Goal: Information Seeking & Learning: Understand process/instructions

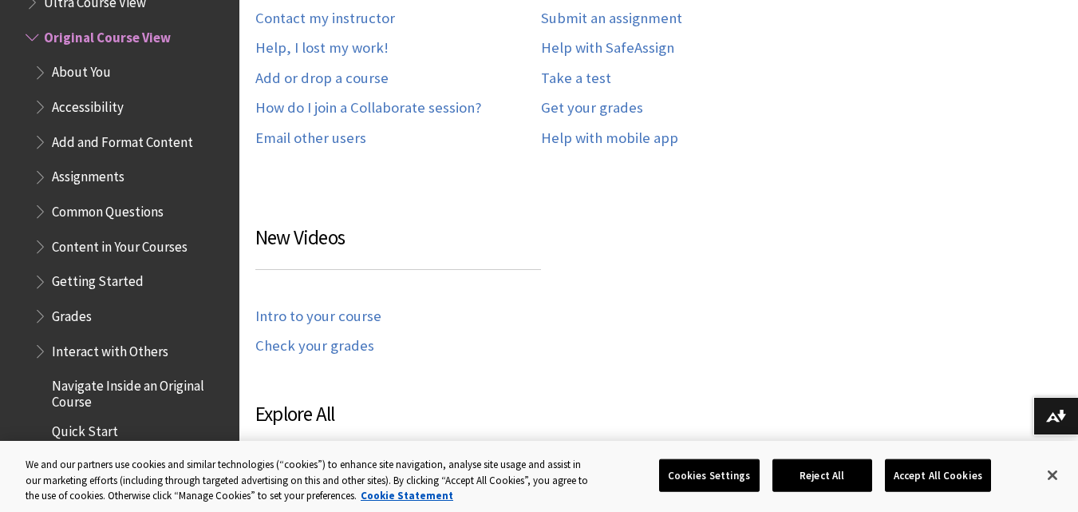
scroll to position [1140, 0]
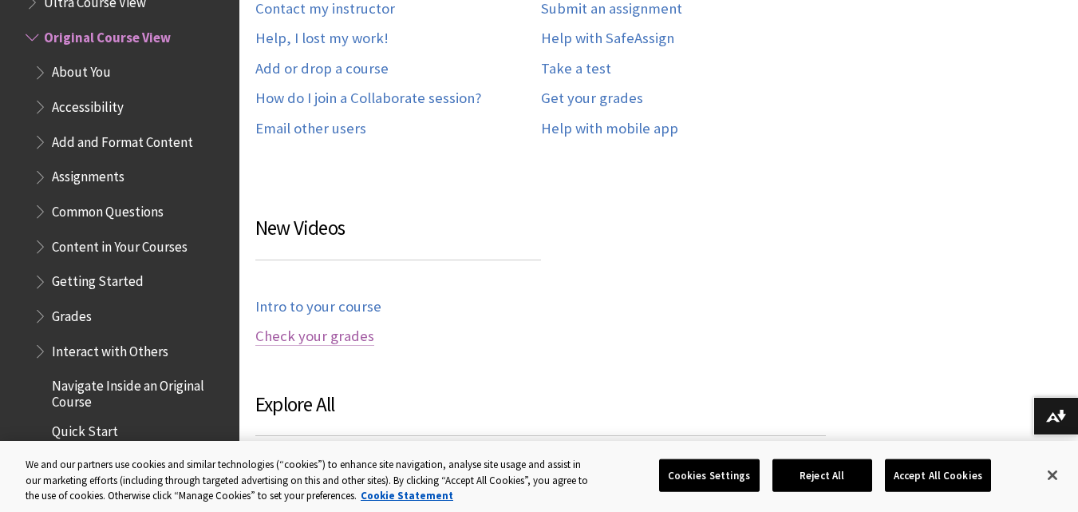
click at [352, 327] on link "Check your grades" at bounding box center [314, 336] width 119 height 18
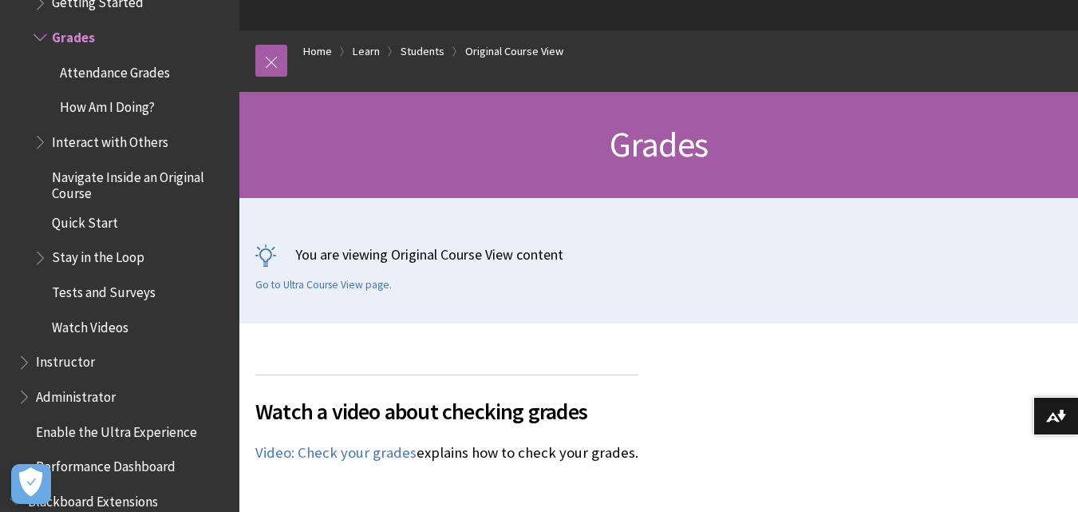
scroll to position [152, 0]
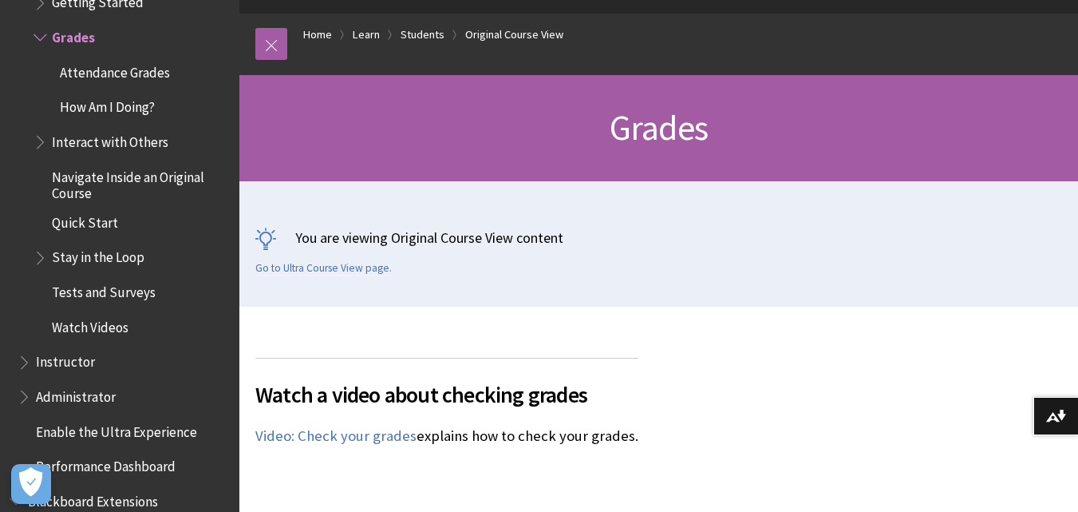
click at [671, 125] on span "Grades" at bounding box center [659, 127] width 98 height 44
click at [519, 41] on link "Original Course View" at bounding box center [514, 35] width 98 height 20
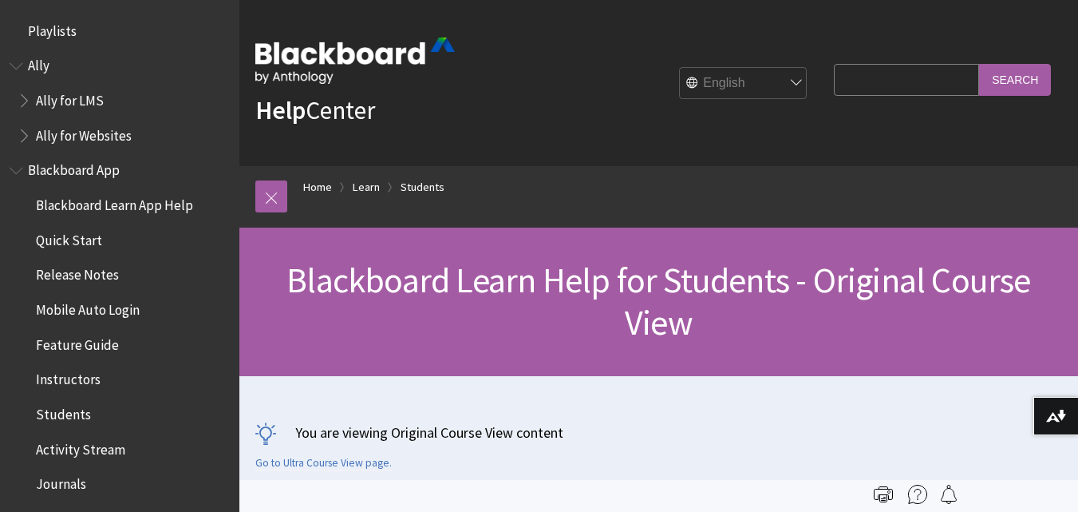
scroll to position [1886, 0]
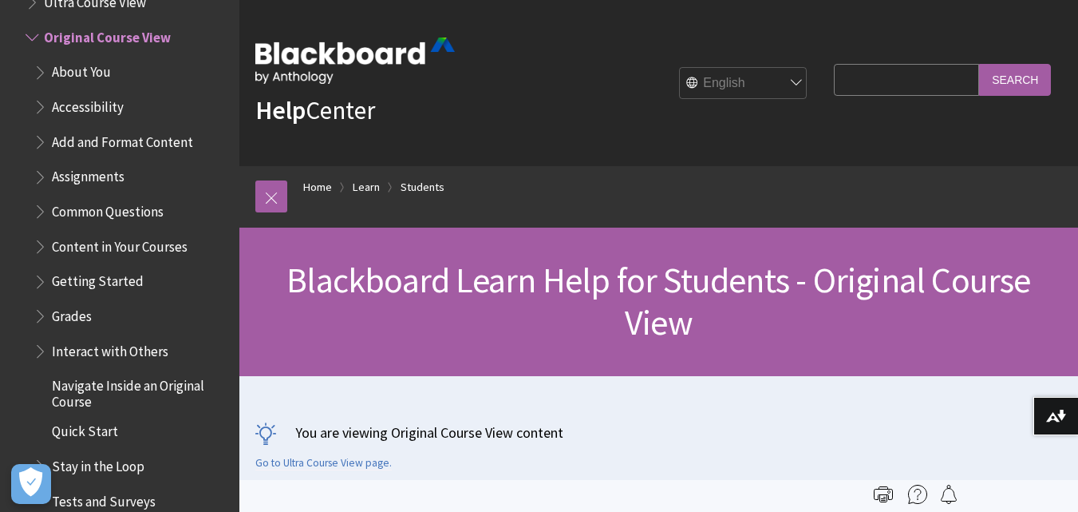
click at [653, 335] on span "Blackboard Learn Help for Students - Original Course View" at bounding box center [659, 301] width 744 height 86
click at [837, 281] on span "Blackboard Learn Help for Students - Original Course View" at bounding box center [659, 301] width 744 height 86
click at [1007, 89] on input "Search" at bounding box center [1015, 79] width 72 height 31
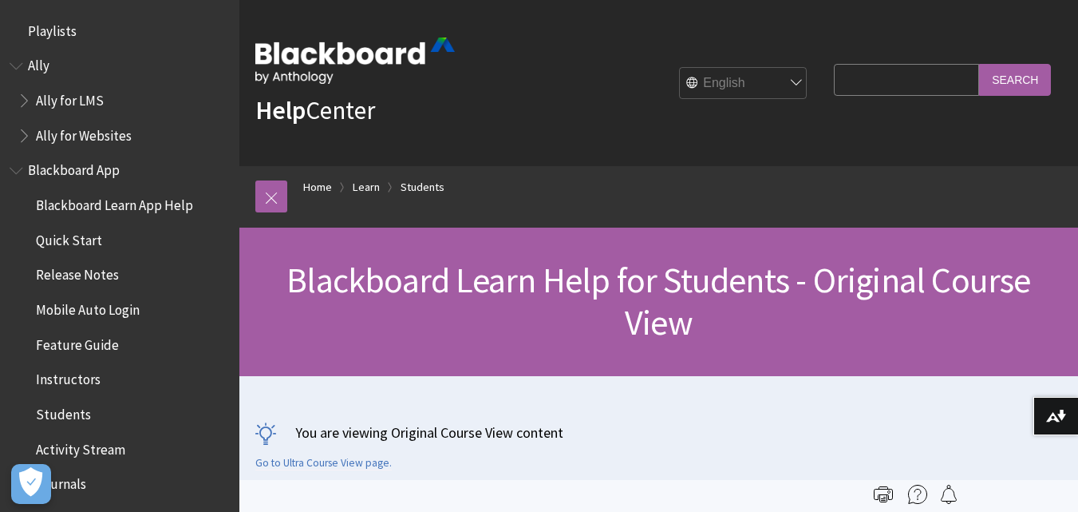
scroll to position [1886, 0]
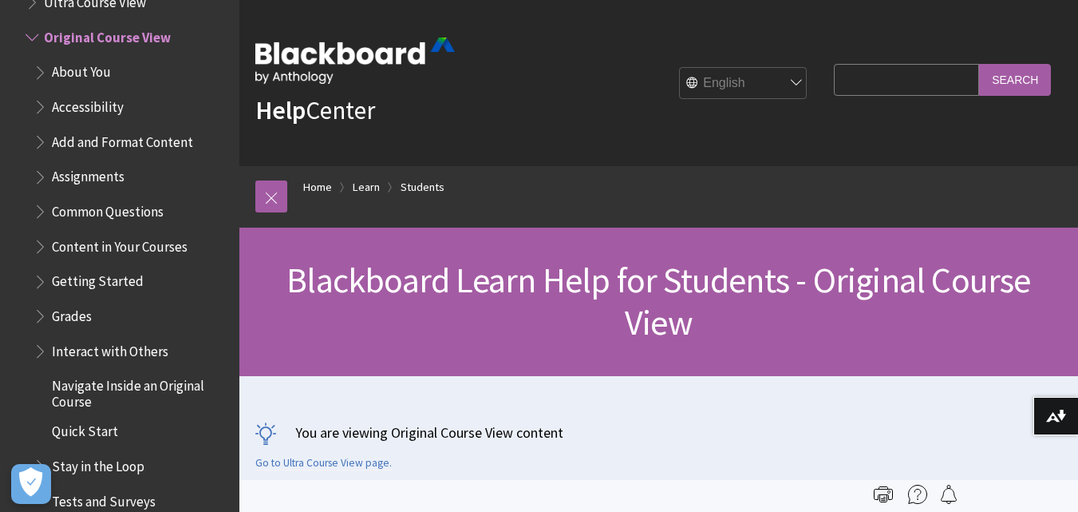
drag, startPoint x: 0, startPoint y: 0, endPoint x: 692, endPoint y: 213, distance: 724.1
click at [692, 213] on div "Breadcrumb Home Learn Students" at bounding box center [674, 196] width 775 height 61
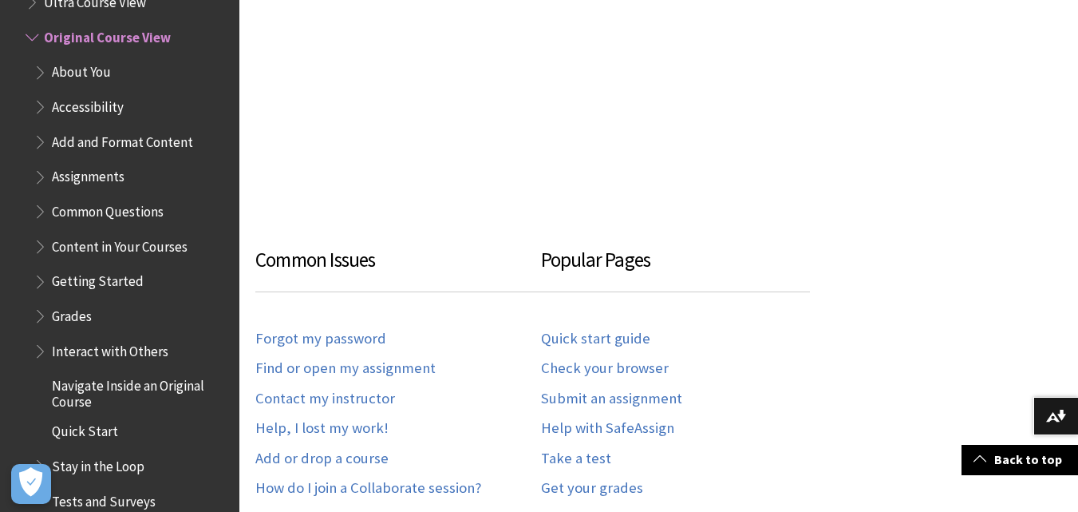
scroll to position [825, 0]
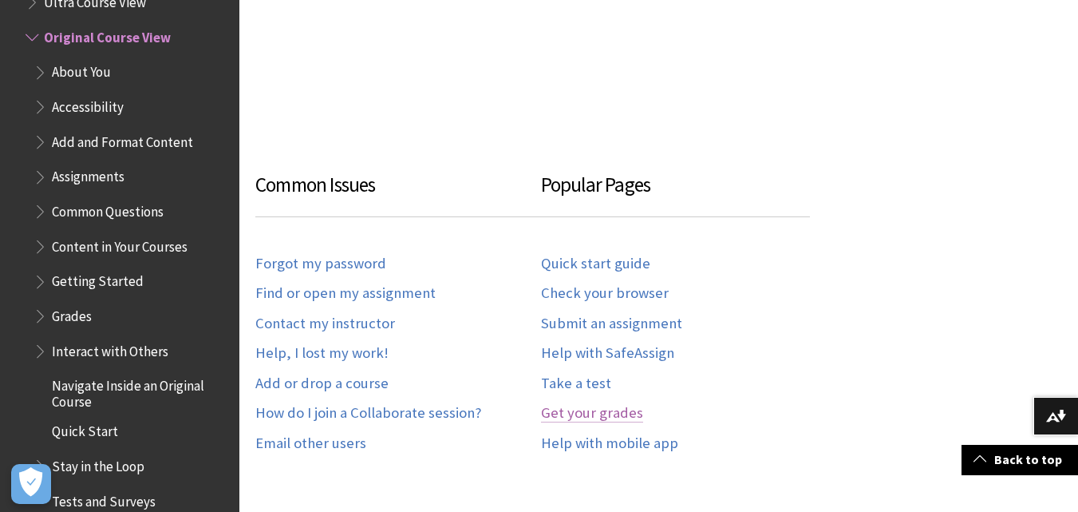
click at [633, 404] on link "Get your grades" at bounding box center [592, 413] width 102 height 18
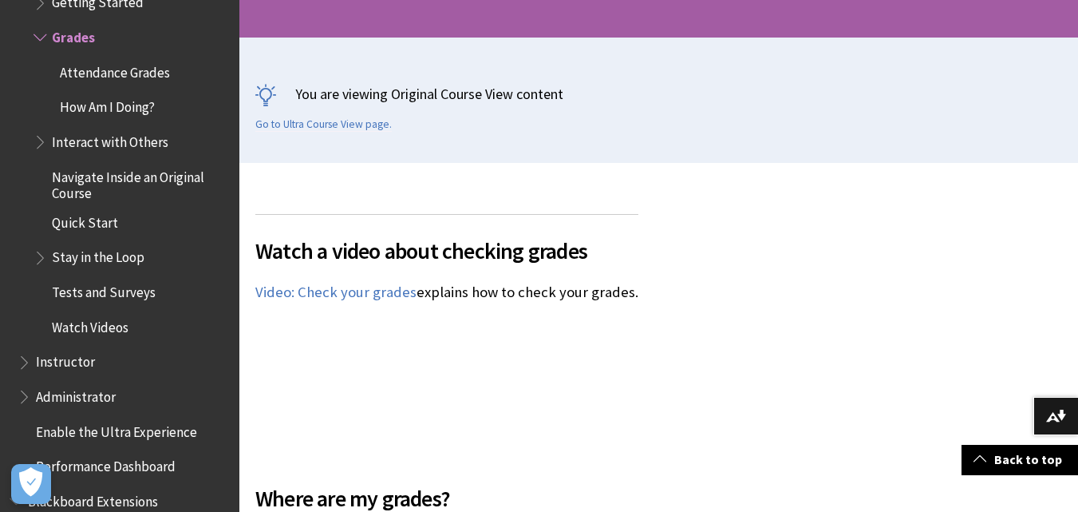
scroll to position [330, 0]
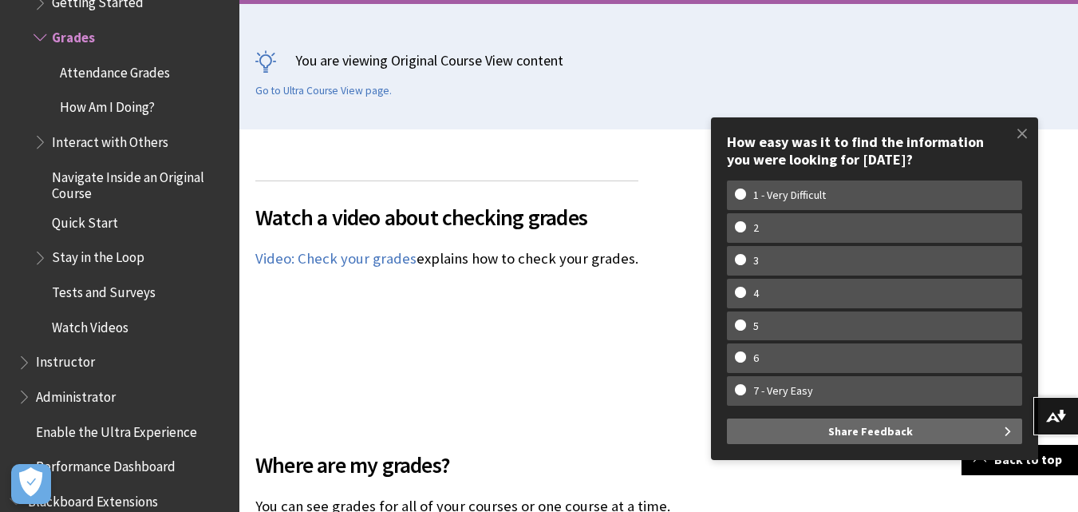
click at [1015, 85] on div "You are viewing Original Course View content Go to Ultra Course View page." at bounding box center [658, 73] width 807 height 47
click at [986, 85] on div "You are viewing Original Course View content Go to Ultra Course View page." at bounding box center [658, 73] width 807 height 47
drag, startPoint x: 986, startPoint y: 85, endPoint x: 1017, endPoint y: 70, distance: 34.6
click at [1017, 70] on p "You are viewing Original Course View content" at bounding box center [658, 60] width 807 height 20
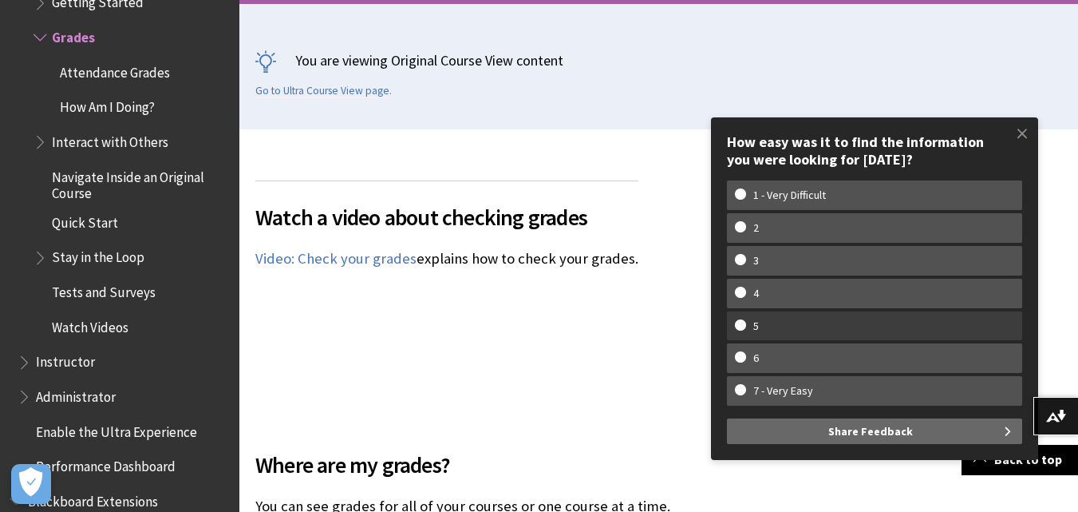
click at [839, 323] on w-span "5" at bounding box center [874, 326] width 279 height 14
click at [745, 323] on input "5" at bounding box center [740, 324] width 10 height 10
radio input "true"
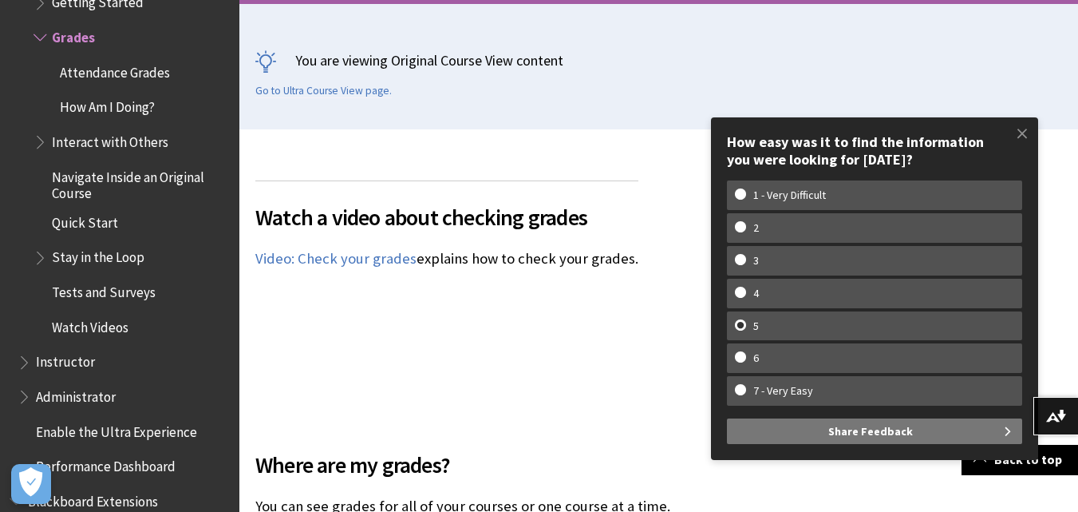
click at [895, 431] on span "Share Feedback" at bounding box center [870, 431] width 85 height 26
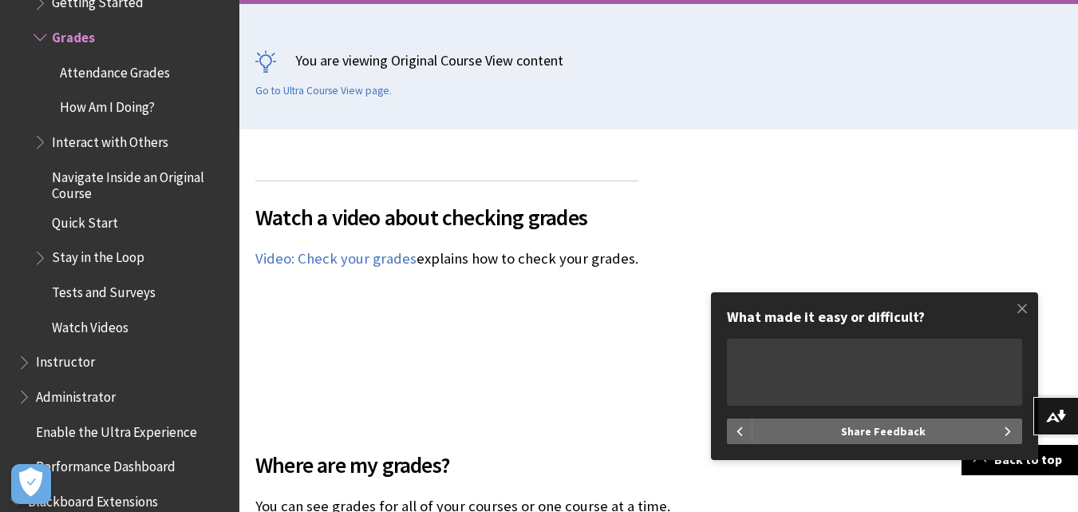
click at [789, 367] on textarea "What made it easy or difficult?" at bounding box center [874, 371] width 295 height 67
click at [739, 350] on textarea "STILL iHAVENT GOT IT" at bounding box center [874, 371] width 295 height 67
click at [757, 354] on textarea "Still Ihavent got it" at bounding box center [874, 371] width 295 height 67
click at [785, 353] on textarea "Still I havent got it" at bounding box center [874, 371] width 295 height 67
click at [844, 358] on textarea "Still I haven`t got it" at bounding box center [874, 371] width 295 height 67
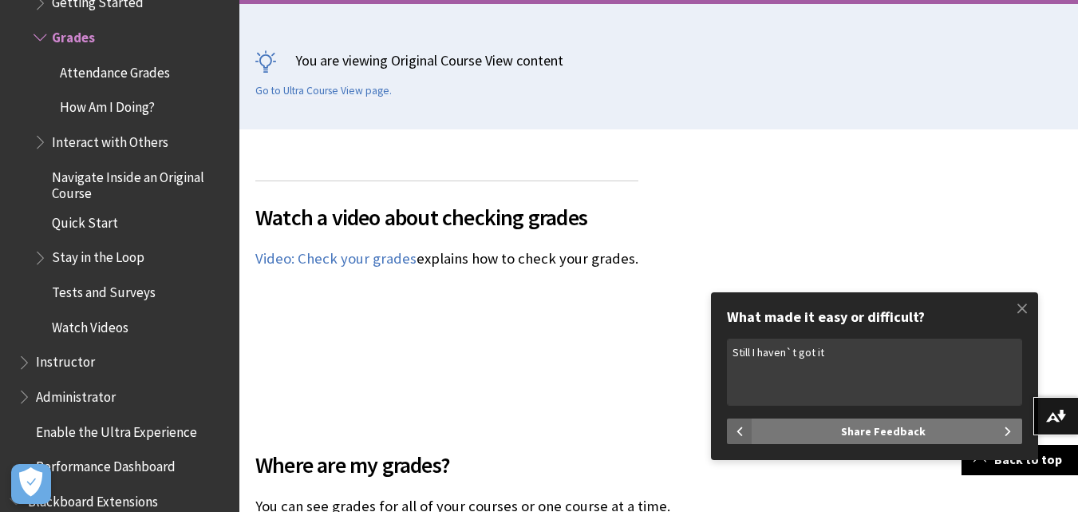
type textarea "Still I haven`t got it"
click at [884, 431] on span "Share Feedback" at bounding box center [883, 431] width 85 height 26
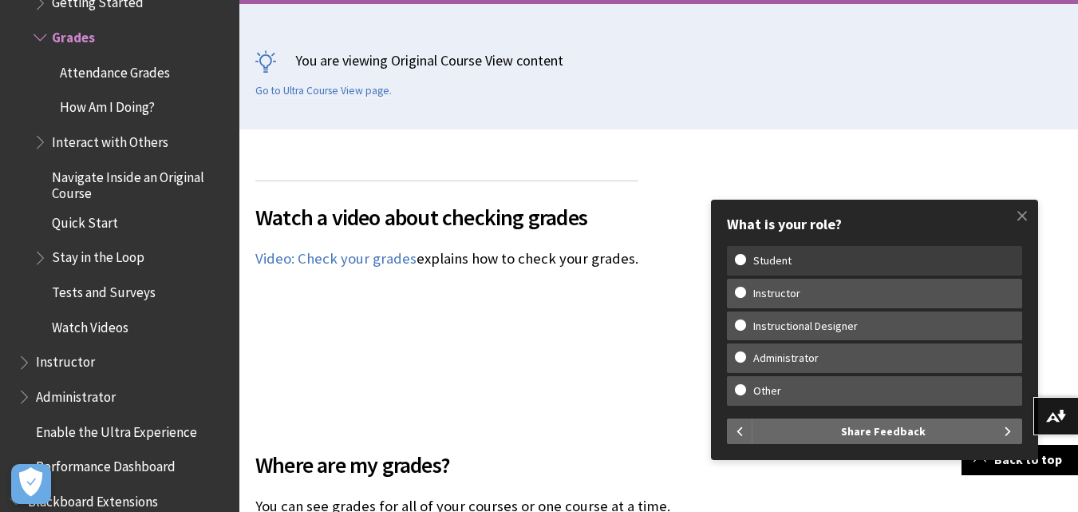
click at [836, 267] on label "Student" at bounding box center [874, 261] width 295 height 30
click at [745, 264] on input "Student" at bounding box center [740, 259] width 10 height 10
radio input "true"
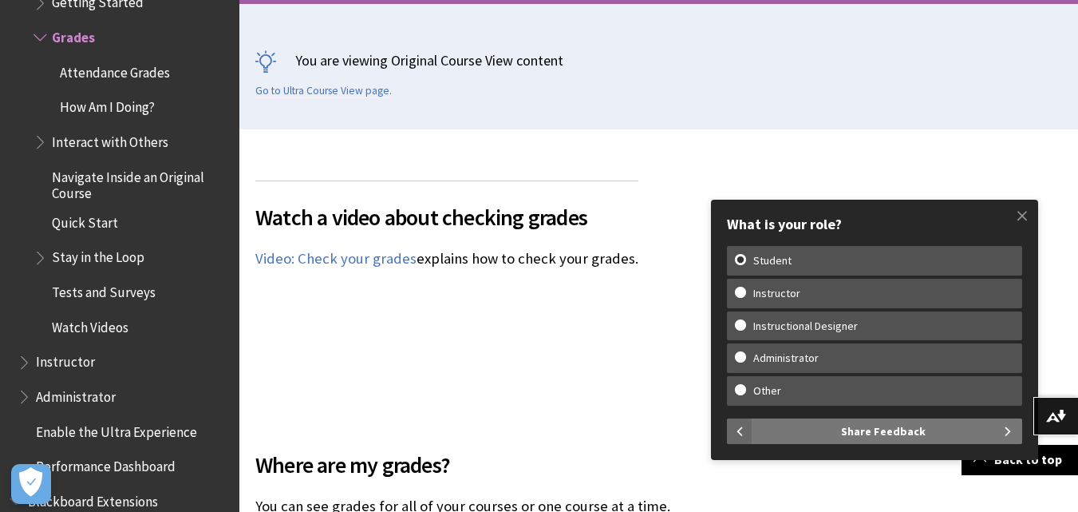
click at [868, 425] on span "Share Feedback" at bounding box center [883, 431] width 85 height 26
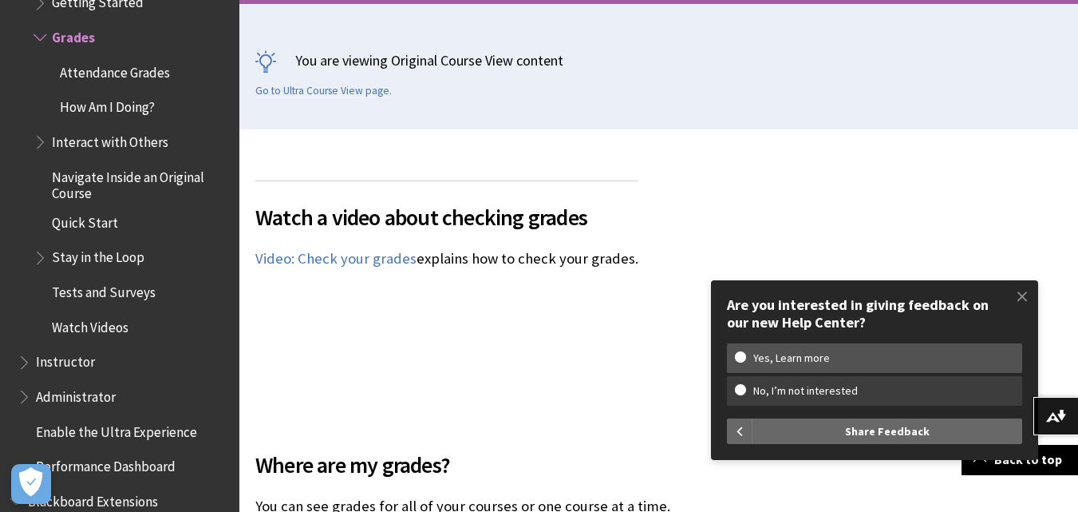
click at [760, 387] on w-span "No, I’m not interested" at bounding box center [805, 391] width 141 height 14
click at [745, 387] on input "No, I’m not interested" at bounding box center [740, 389] width 10 height 10
radio input "true"
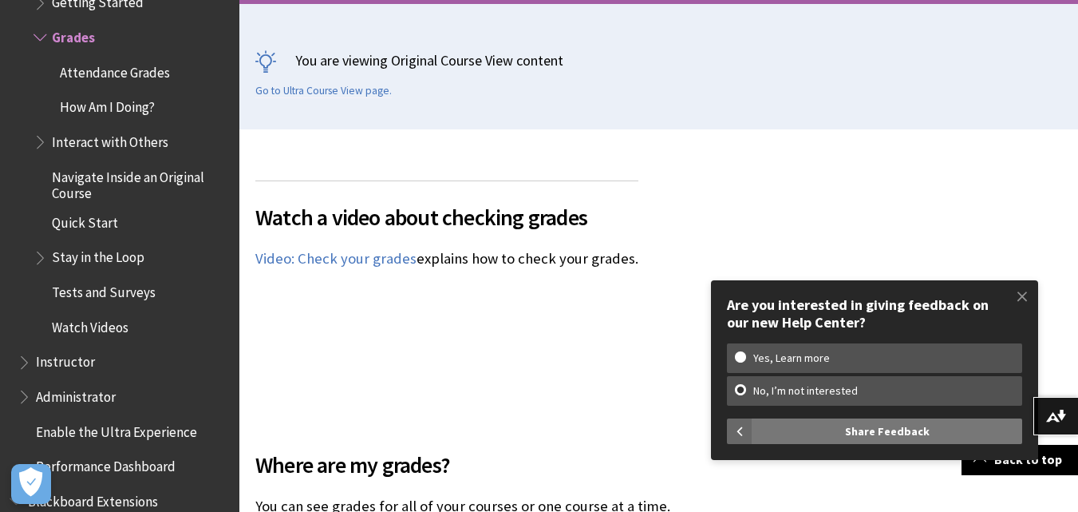
click at [848, 432] on button "Share Feedback" at bounding box center [888, 431] width 270 height 26
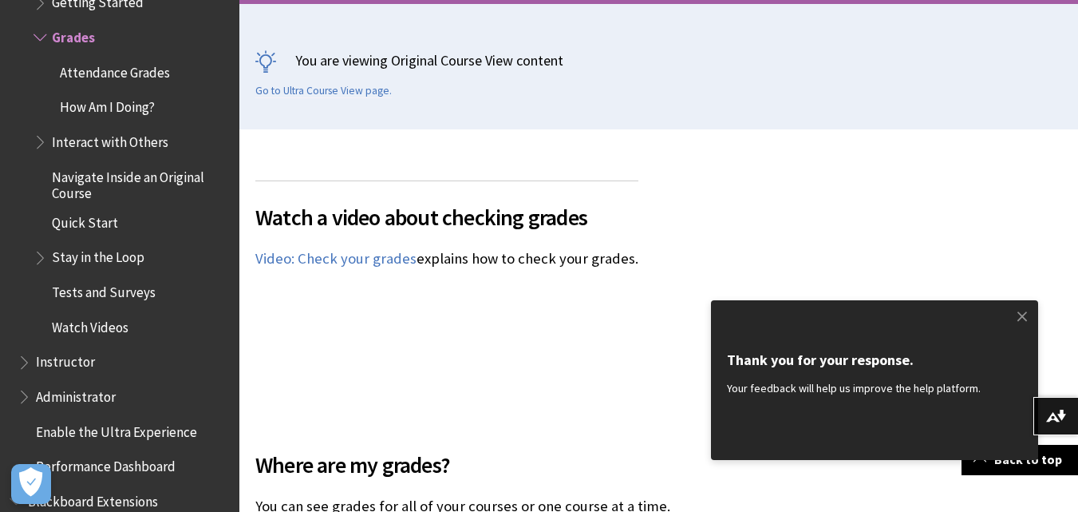
drag, startPoint x: 773, startPoint y: 445, endPoint x: 600, endPoint y: 414, distance: 176.0
click at [1024, 320] on span at bounding box center [1023, 316] width 34 height 34
